Goal: Information Seeking & Learning: Learn about a topic

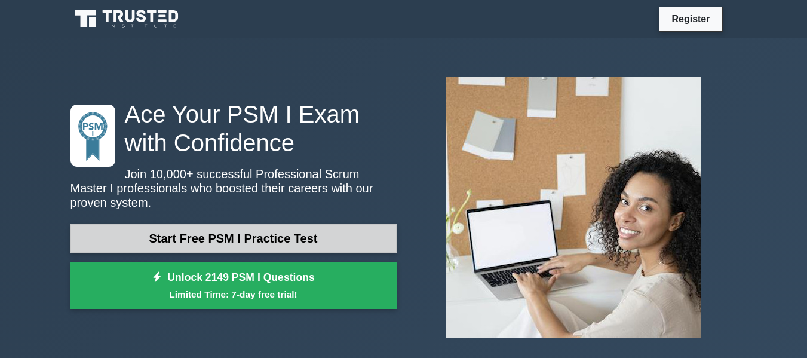
click at [248, 234] on link "Start Free PSM I Practice Test" at bounding box center [233, 238] width 326 height 29
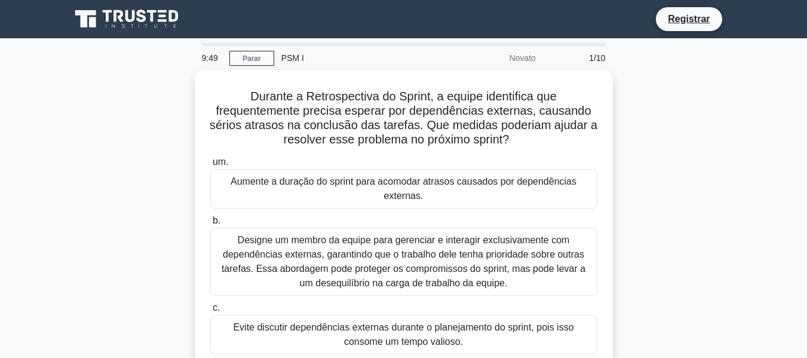
click at [714, 87] on div "Durante a Retrospectiva do Sprint, a equipe identifica que frequentemente preci…" at bounding box center [403, 257] width 681 height 374
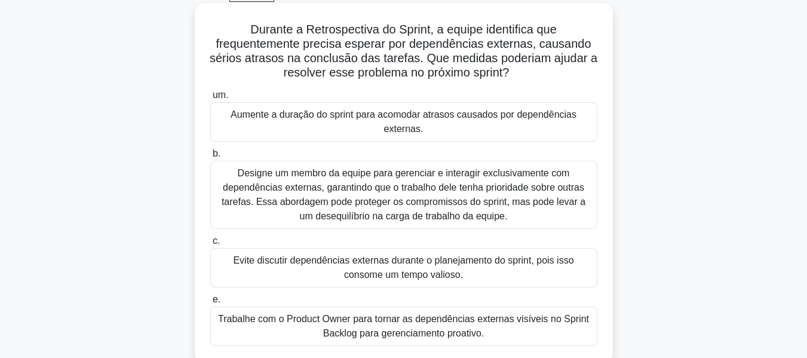
scroll to position [119, 0]
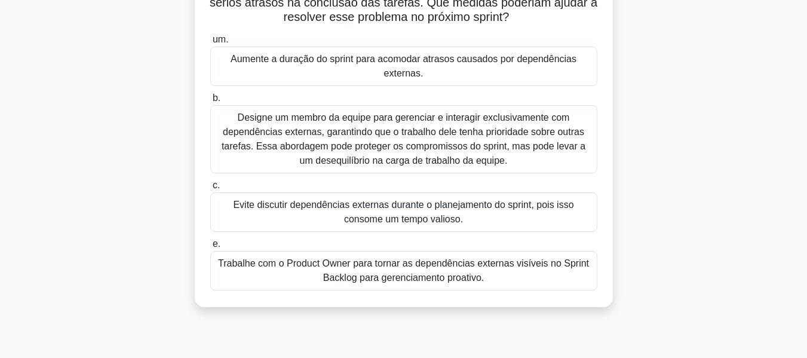
click at [428, 278] on font "Trabalhe com o Product Owner para tornar as dependências externas visíveis no S…" at bounding box center [403, 270] width 371 height 24
click at [210, 248] on input "e. Trabalhe com o Product Owner para tornar as dependências externas visíveis n…" at bounding box center [210, 244] width 0 height 8
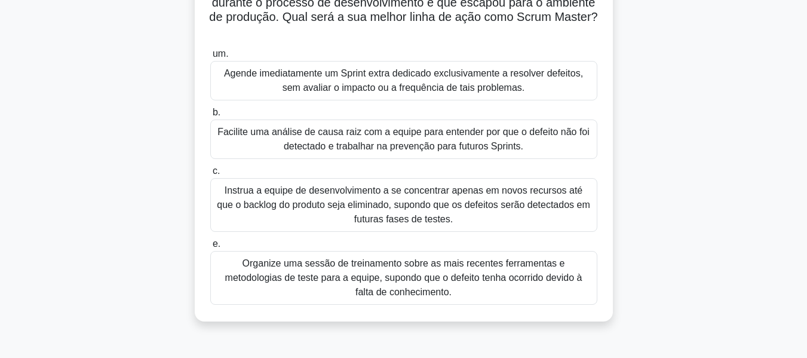
click at [473, 139] on font "Facilite uma análise de causa raiz com a equipe para entender por que o defeito…" at bounding box center [404, 139] width 376 height 29
click at [210, 116] on input "b. Facilite uma análise de causa raiz com a equipe para entender por que o defe…" at bounding box center [210, 113] width 0 height 8
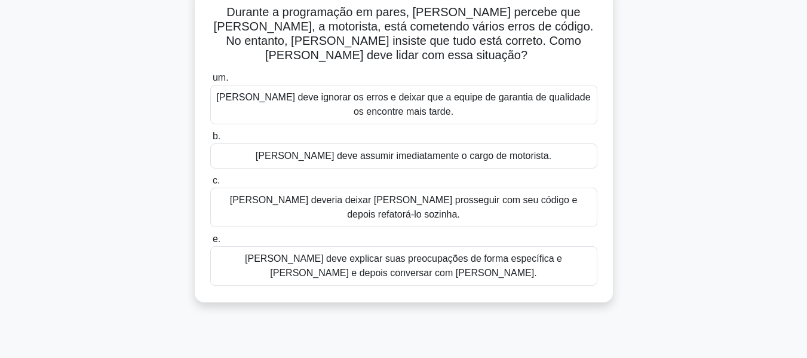
scroll to position [60, 0]
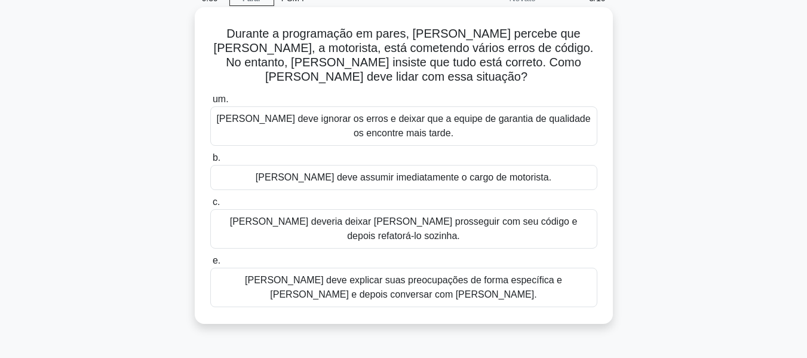
click at [447, 273] on font "Lisa deve explicar suas preocupações de forma específica e clara e depois conve…" at bounding box center [404, 287] width 376 height 29
click at [210, 263] on input "e. Lisa deve explicar suas preocupações de forma específica e clara e depois co…" at bounding box center [210, 261] width 0 height 8
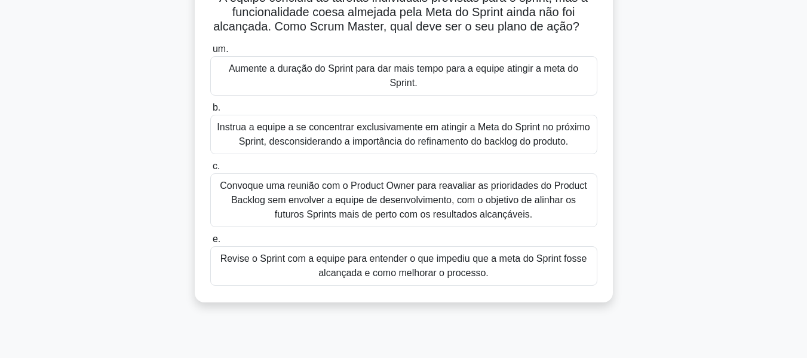
scroll to position [119, 0]
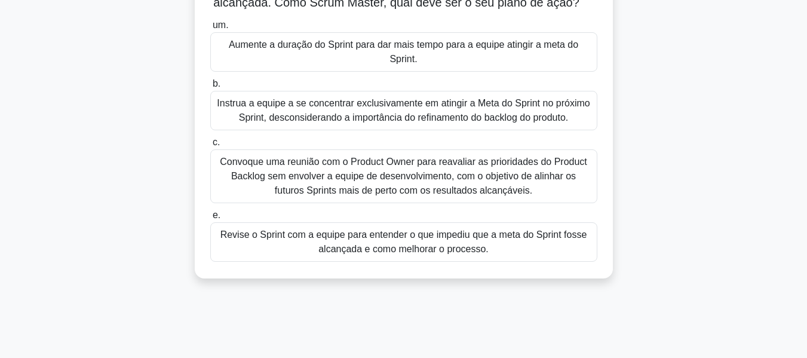
click at [487, 250] on font "Revise o Sprint com a equipe para entender o que impediu que a meta do Sprint f…" at bounding box center [404, 242] width 376 height 29
click at [210, 219] on input "e. Revise o Sprint com a equipe para entender o que impediu que a meta do Sprin…" at bounding box center [210, 215] width 0 height 8
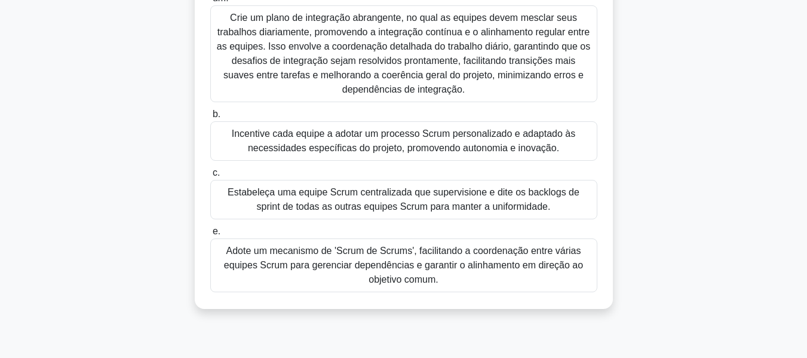
scroll to position [179, 0]
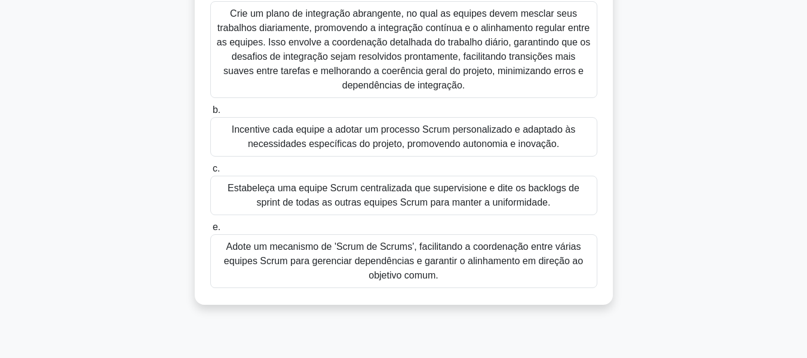
click at [459, 260] on font "Adote um mecanismo de 'Scrum de Scrums', facilitando a coordenação entre várias…" at bounding box center [403, 260] width 359 height 39
click at [210, 231] on input "e. Adote um mecanismo de 'Scrum de Scrums', facilitando a coordenação entre vár…" at bounding box center [210, 227] width 0 height 8
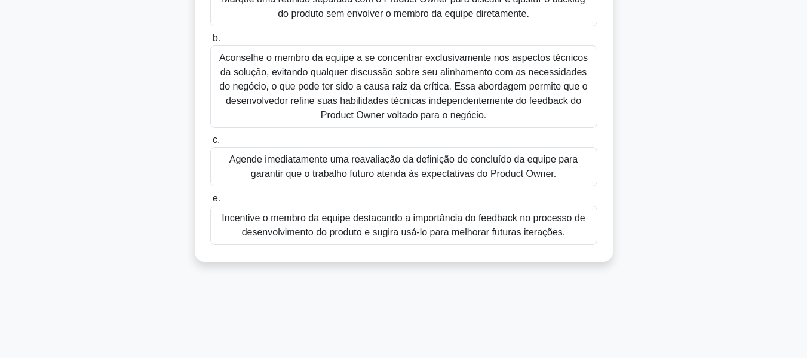
click at [397, 165] on font "Agende imediatamente uma reavaliação da definição de concluído da equipe para g…" at bounding box center [403, 166] width 349 height 24
click at [210, 144] on input "c. Agende imediatamente uma reavaliação da definição de concluído da equipe par…" at bounding box center [210, 140] width 0 height 8
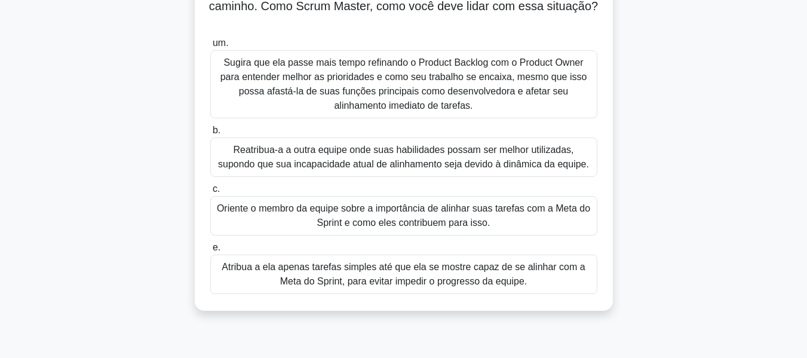
scroll to position [119, 0]
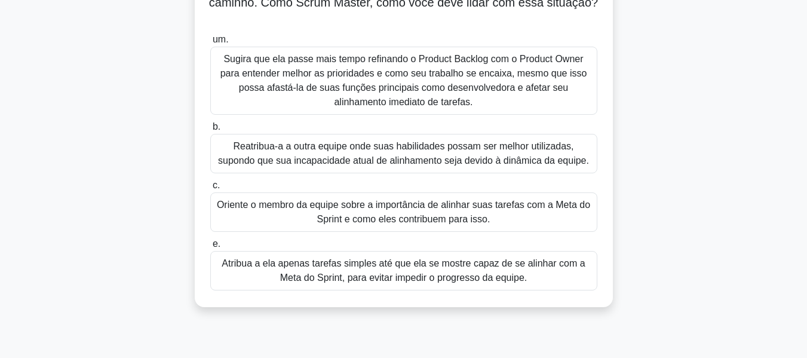
click at [492, 276] on font "Atribua a ela apenas tarefas simples até que ela se mostre capaz de se alinhar …" at bounding box center [403, 270] width 363 height 24
click at [210, 248] on input "e. Atribua a ela apenas tarefas simples até que ela se mostre capaz de se alinh…" at bounding box center [210, 244] width 0 height 8
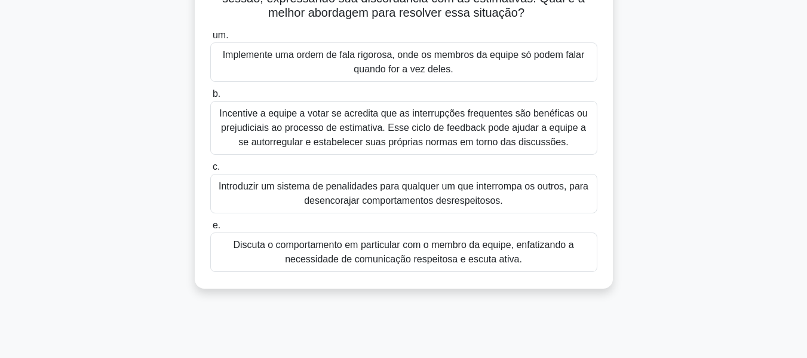
scroll to position [179, 0]
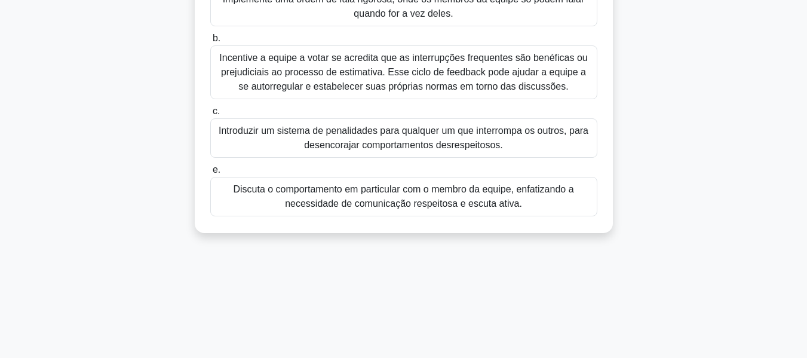
click at [368, 203] on font "Discuta o comportamento em particular com o membro da equipe, enfatizando a nec…" at bounding box center [403, 196] width 340 height 24
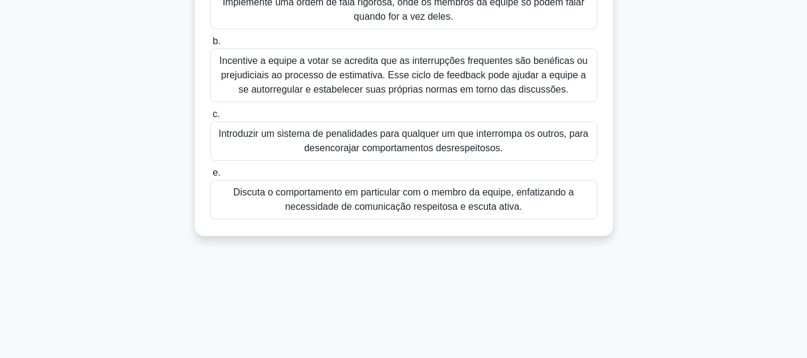
click at [210, 177] on input "e. Discuta o comportamento em particular com o membro da equipe, enfatizando a …" at bounding box center [210, 173] width 0 height 8
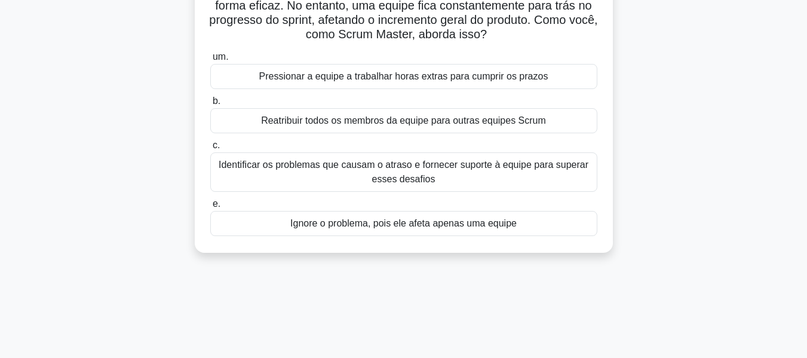
scroll to position [60, 0]
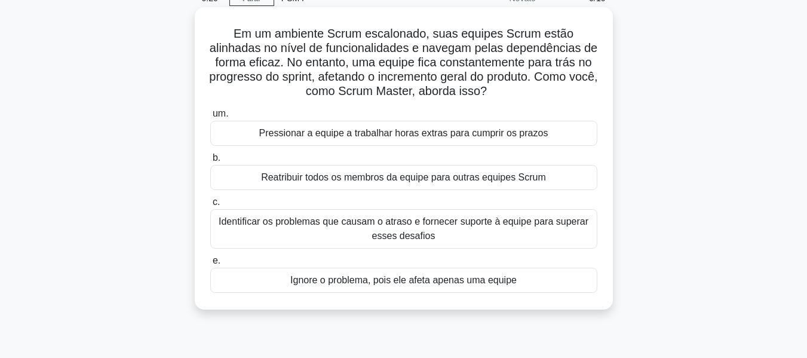
click at [303, 223] on font "Identificar os problemas que causam o atraso e fornecer suporte à equipe para s…" at bounding box center [404, 228] width 370 height 24
click at [210, 206] on input "c. Identificar os problemas que causam o atraso e fornecer suporte à equipe par…" at bounding box center [210, 202] width 0 height 8
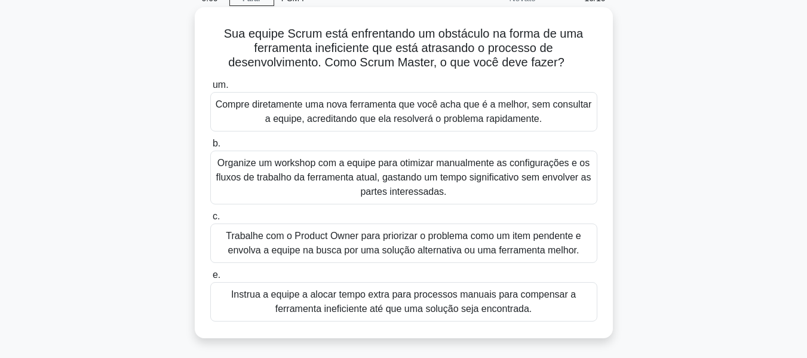
click at [397, 295] on font "Instrua a equipe a alocar tempo extra para processos manuais para compensar a f…" at bounding box center [403, 301] width 345 height 24
click at [210, 279] on input "e. Instrua a equipe a alocar tempo extra para processos manuais para compensar …" at bounding box center [210, 275] width 0 height 8
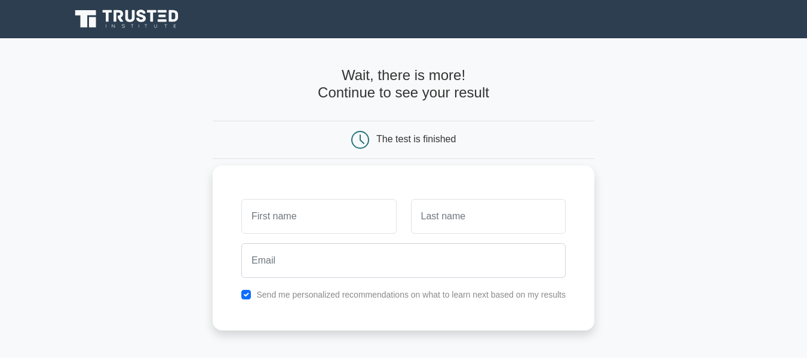
click at [308, 225] on input "text" at bounding box center [318, 216] width 155 height 35
type input "ewerton"
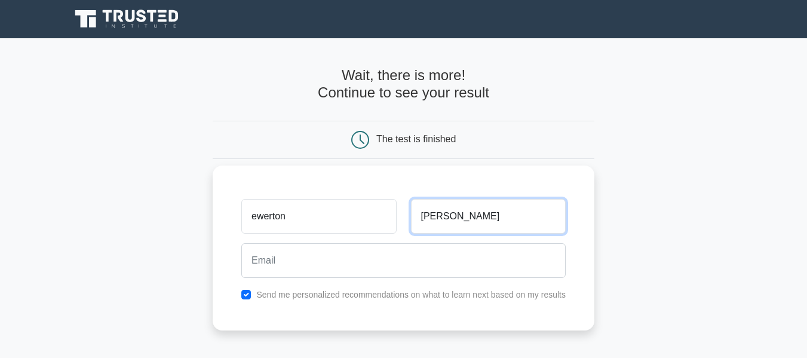
type input "candido"
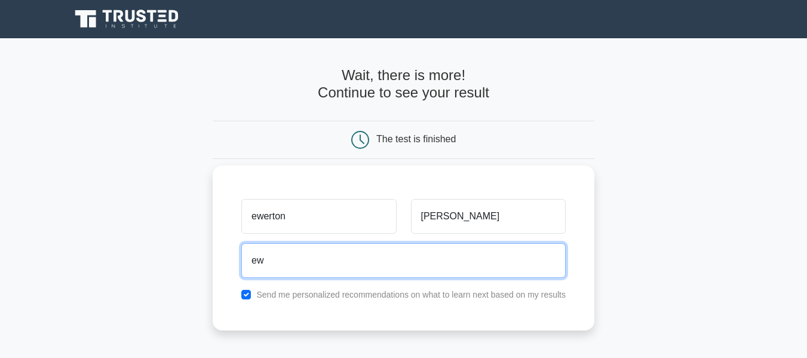
type input "ewertontrpt@gmail.com"
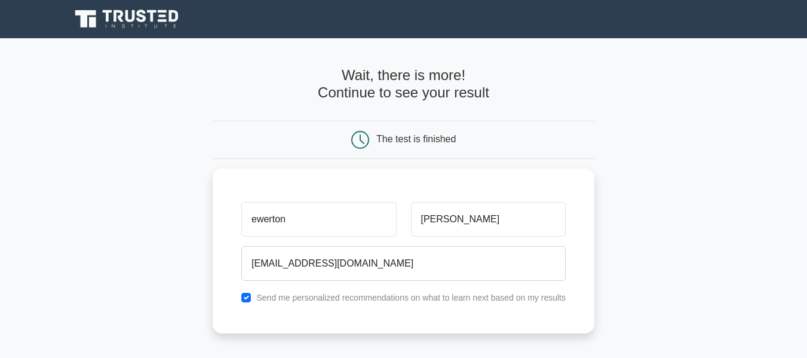
click at [670, 258] on main "Wait, there is more! Continue to see your result The test is finished ewerton" at bounding box center [403, 253] width 807 height 430
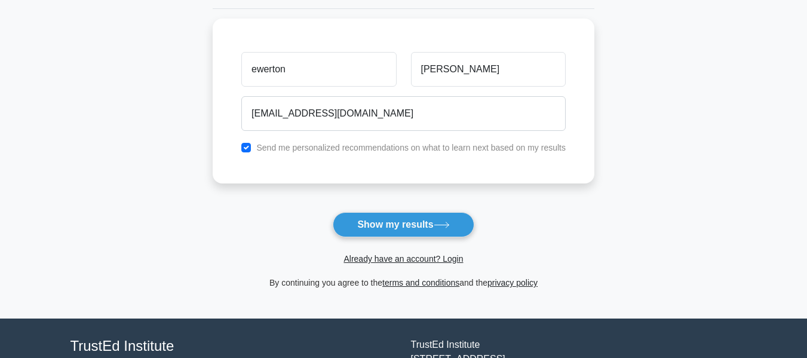
scroll to position [179, 0]
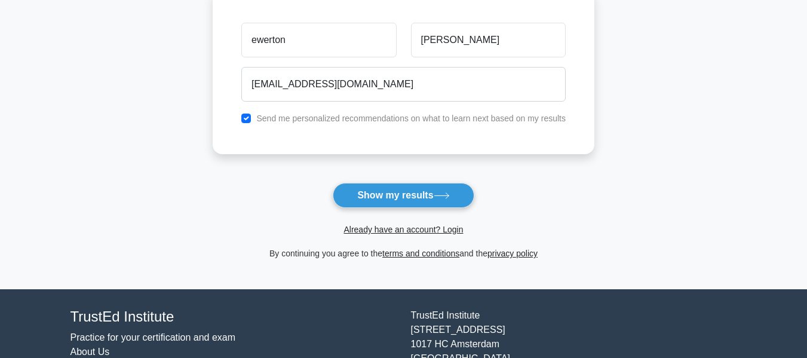
click at [393, 201] on button "Show my results" at bounding box center [403, 195] width 141 height 25
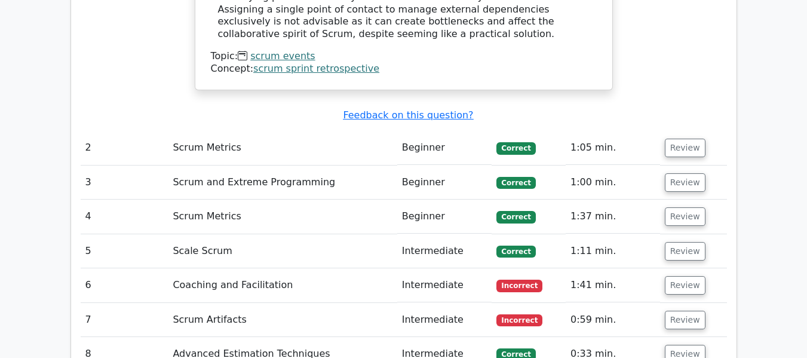
scroll to position [1583, 0]
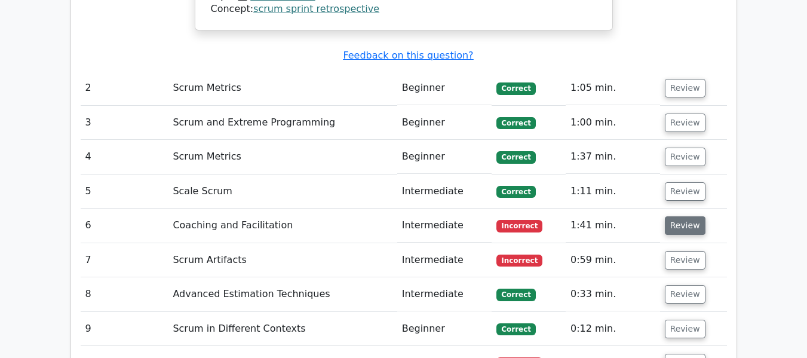
click at [677, 216] on button "Review" at bounding box center [685, 225] width 41 height 19
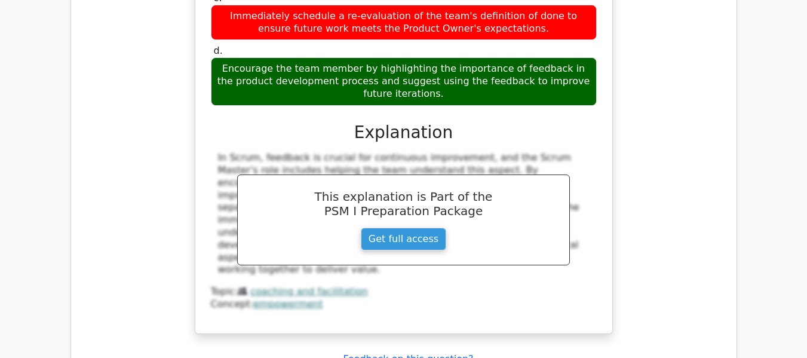
scroll to position [2180, 0]
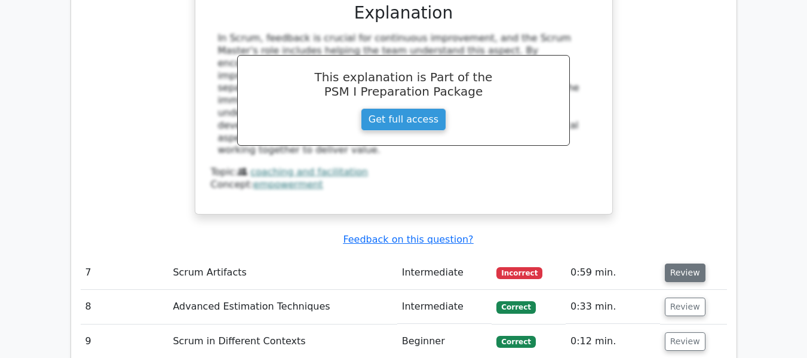
click at [679, 263] on button "Review" at bounding box center [685, 272] width 41 height 19
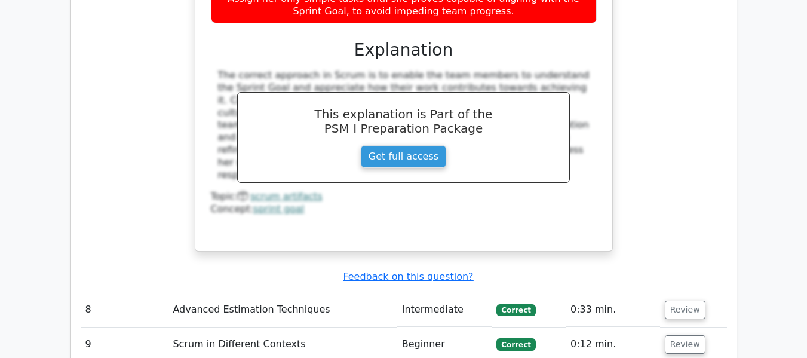
scroll to position [2837, 0]
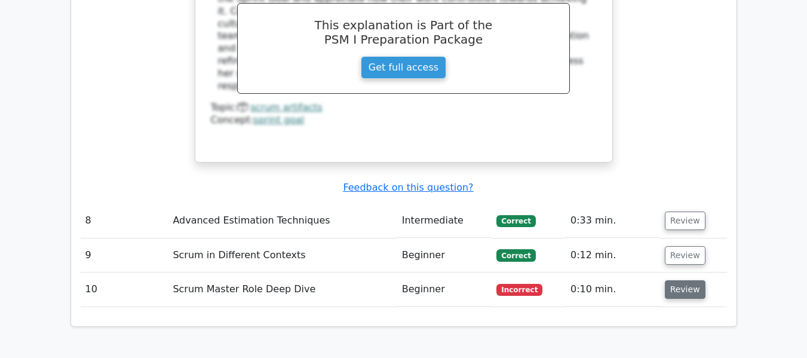
click at [680, 280] on button "Review" at bounding box center [685, 289] width 41 height 19
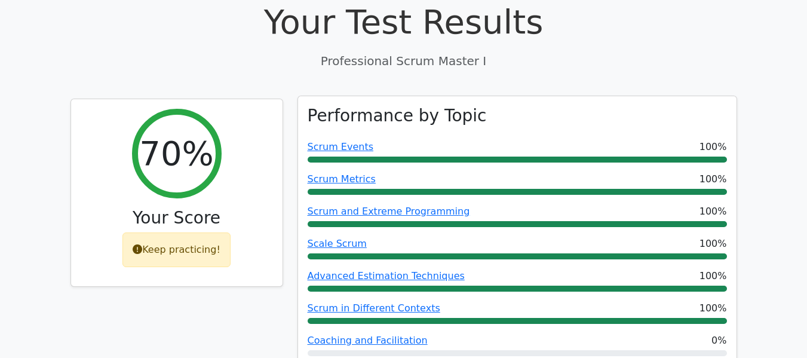
scroll to position [508, 0]
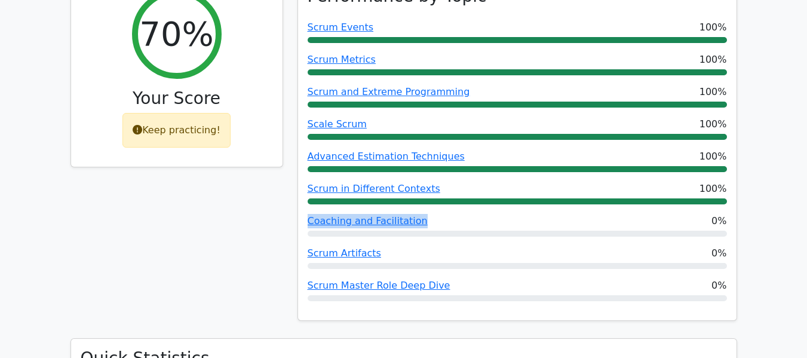
drag, startPoint x: 430, startPoint y: 196, endPoint x: 301, endPoint y: 192, distance: 129.1
click at [301, 192] on div "Performance by Topic Scrum Events 100% Scrum Metrics 100% Scrum and Extreme Pro…" at bounding box center [517, 149] width 438 height 344
copy link "Coaching and Facilitation"
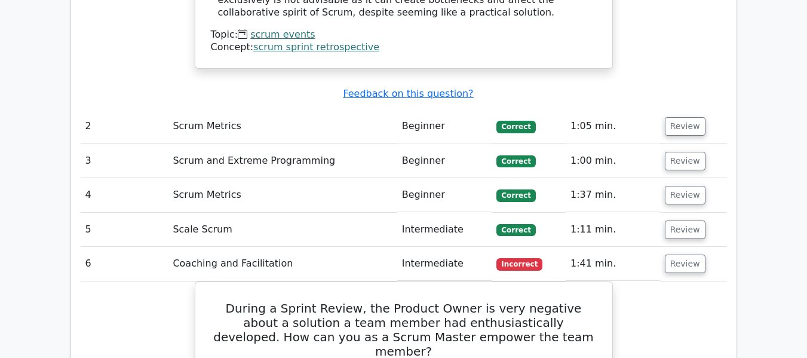
scroll to position [1523, 0]
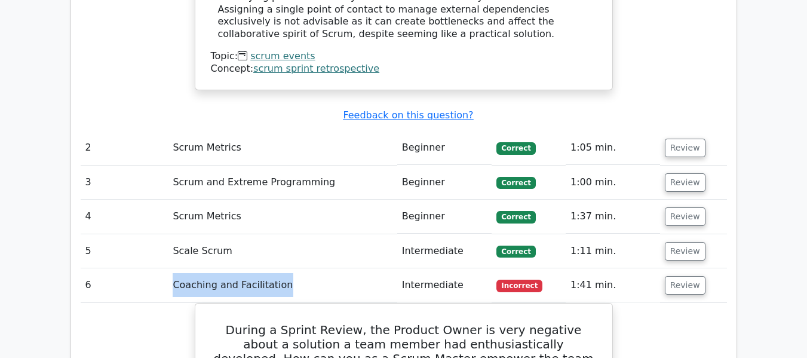
drag, startPoint x: 293, startPoint y: 222, endPoint x: 161, endPoint y: 221, distance: 132.0
click at [161, 268] on tr "6 Coaching and Facilitation Intermediate Incorrect 1:41 min. Review" at bounding box center [404, 285] width 646 height 34
copy tr "Coaching and Facilitation"
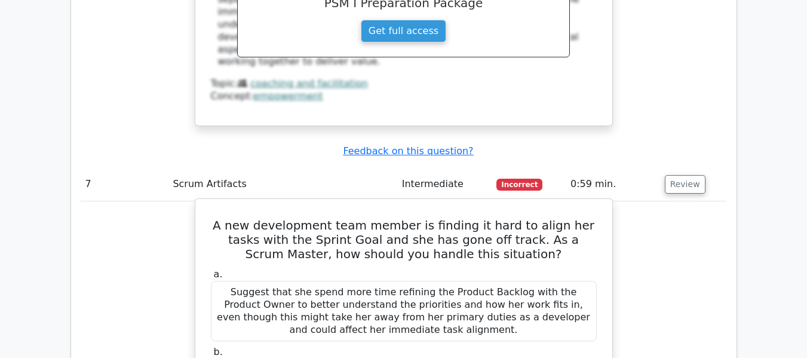
scroll to position [2240, 0]
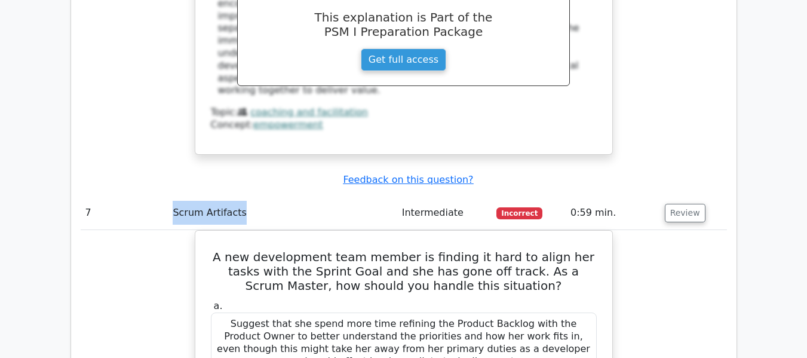
drag, startPoint x: 238, startPoint y: 123, endPoint x: 171, endPoint y: 122, distance: 66.9
click at [171, 196] on td "Scrum Artifacts" at bounding box center [282, 213] width 229 height 34
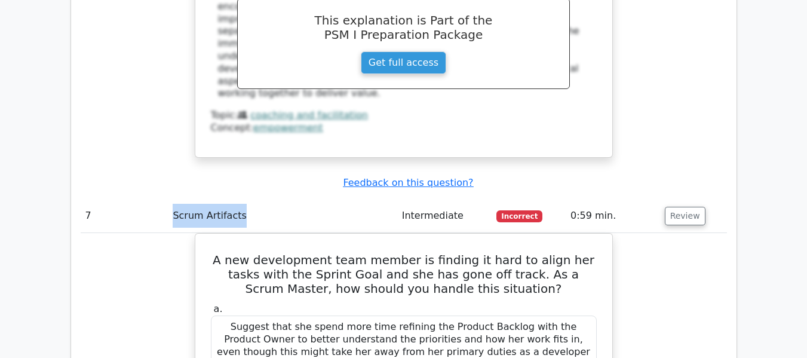
copy td "Scrum Artifacts"
